Goal: Task Accomplishment & Management: Manage account settings

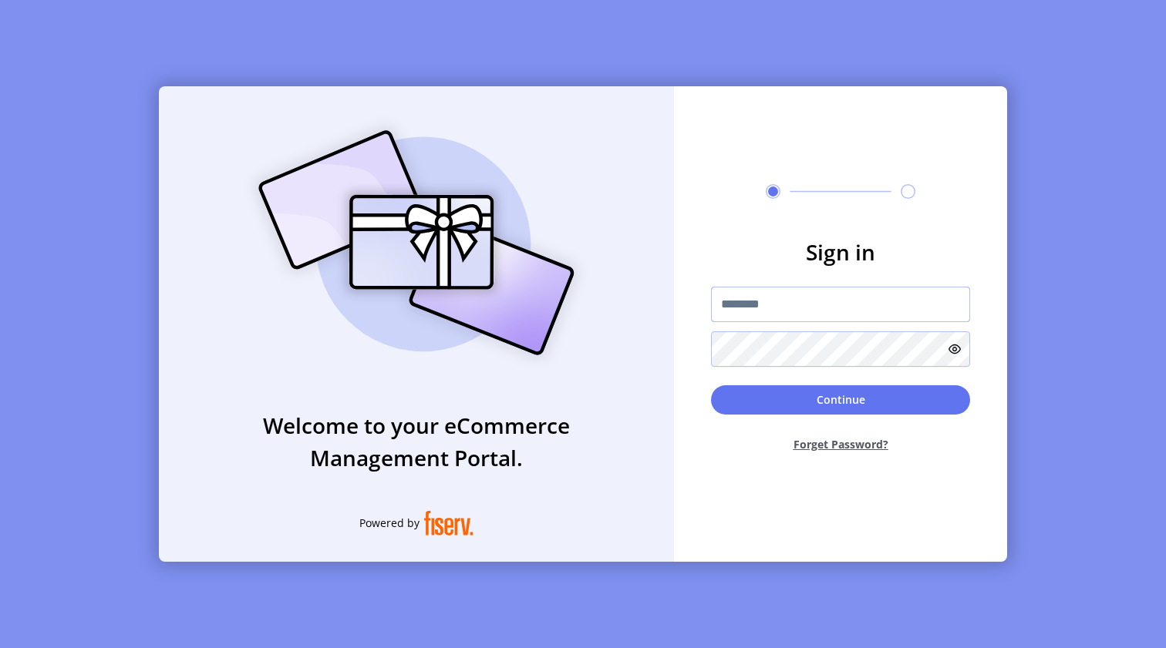
click at [776, 305] on input "text" at bounding box center [840, 304] width 259 height 35
type input "**********"
click at [882, 399] on button "Continue" at bounding box center [840, 399] width 259 height 29
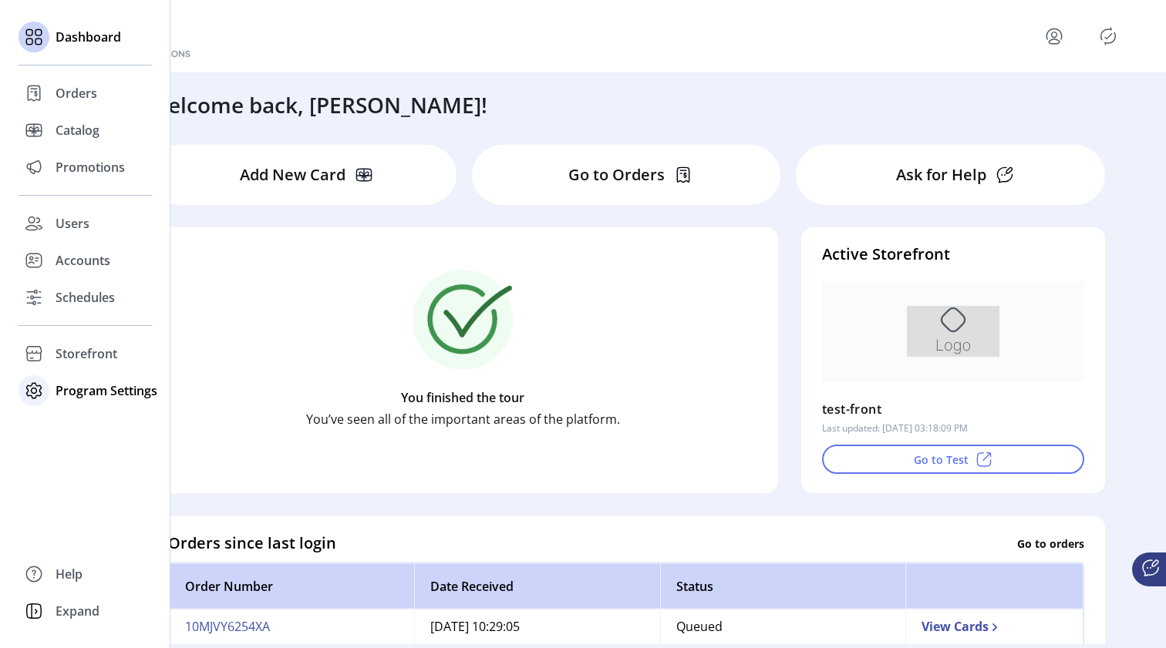
click at [93, 389] on span "Program Settings" at bounding box center [107, 391] width 102 height 19
click at [85, 417] on span "Templates" at bounding box center [86, 421] width 61 height 19
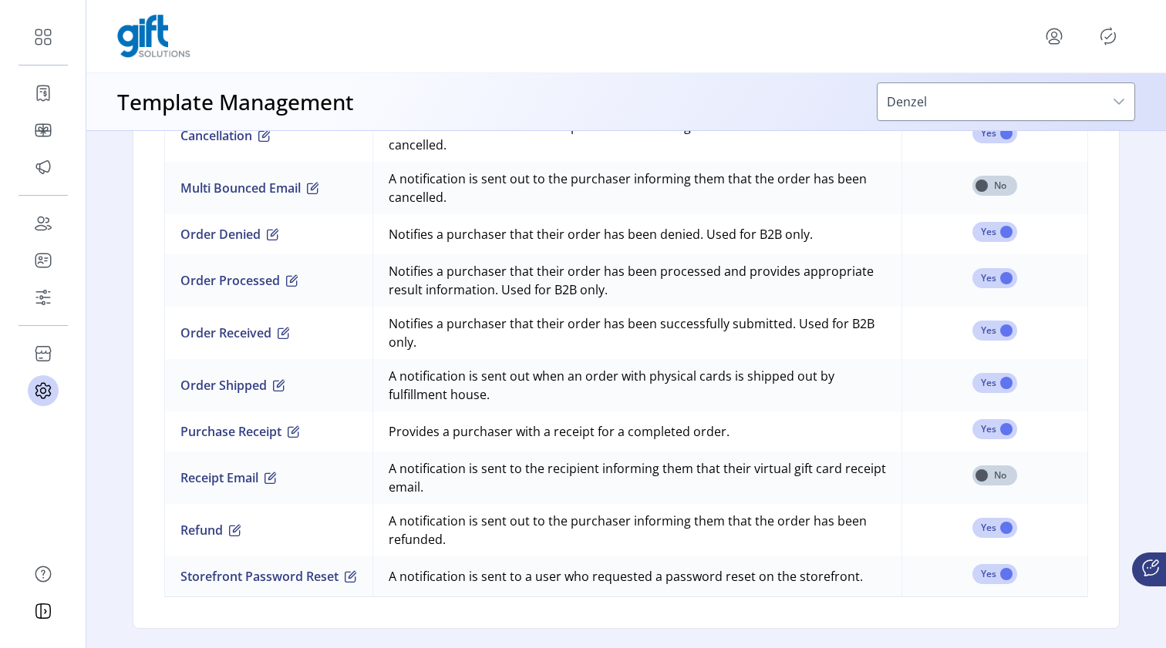
click at [1120, 96] on icon "dropdown trigger" at bounding box center [1118, 102] width 12 height 12
click at [1119, 99] on icon "dropdown trigger" at bounding box center [1118, 102] width 12 height 12
click at [1106, 103] on div "dropdown trigger" at bounding box center [1118, 101] width 31 height 37
click at [1119, 97] on icon "dropdown trigger" at bounding box center [1118, 102] width 12 height 12
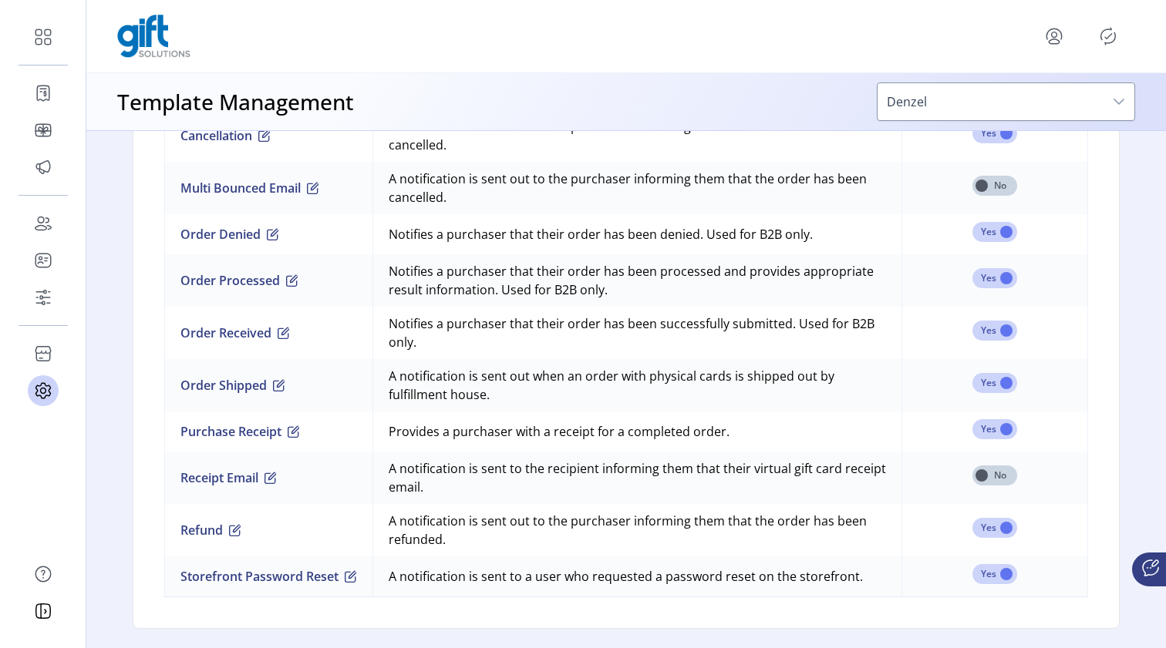
click at [1119, 97] on icon "dropdown trigger" at bounding box center [1118, 102] width 12 height 12
click at [802, 101] on div "Template Management Denzel" at bounding box center [625, 101] width 1079 height 57
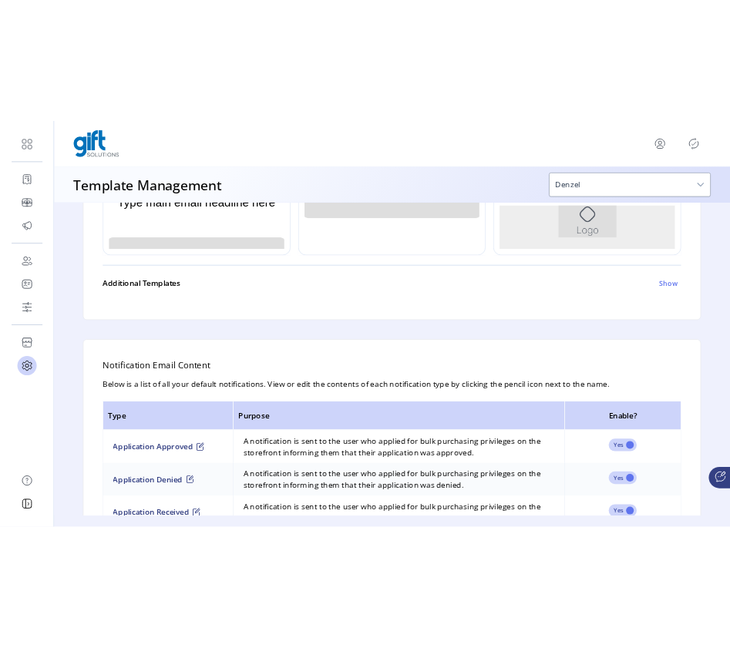
scroll to position [629, 0]
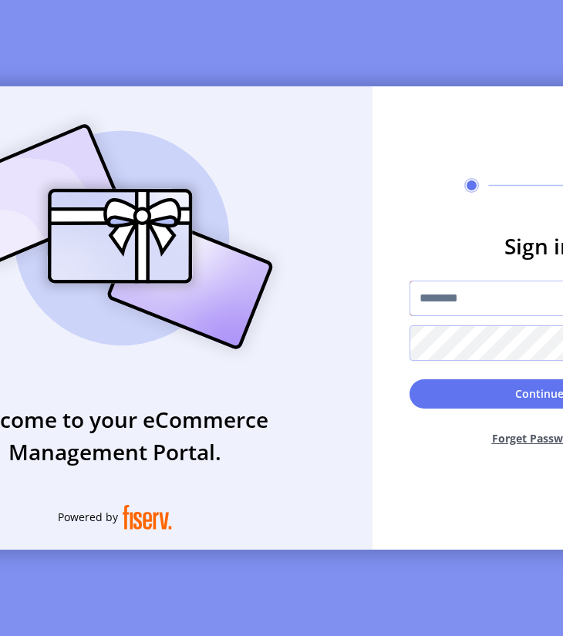
type input "**********"
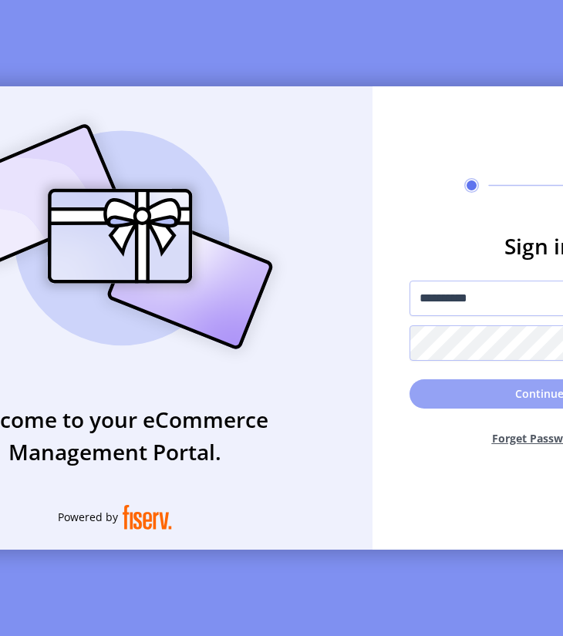
click at [516, 397] on button "Continue" at bounding box center [538, 393] width 259 height 29
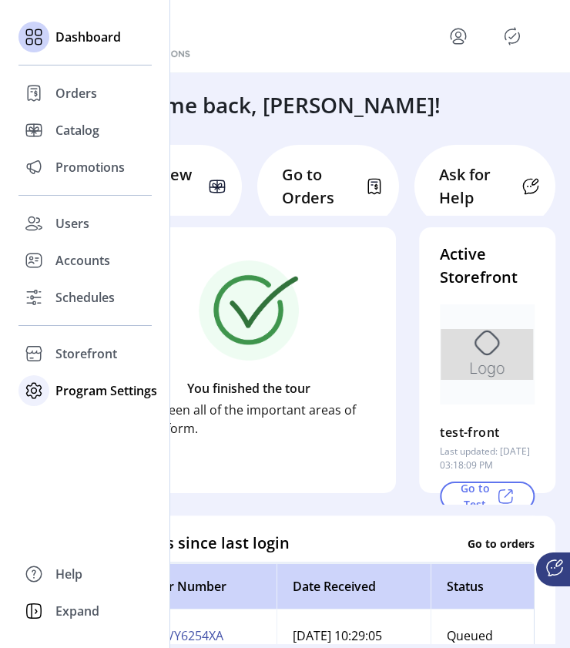
click at [74, 394] on span "Program Settings" at bounding box center [107, 391] width 102 height 19
click at [69, 418] on span "Templates" at bounding box center [86, 421] width 61 height 19
